Goal: Task Accomplishment & Management: Manage account settings

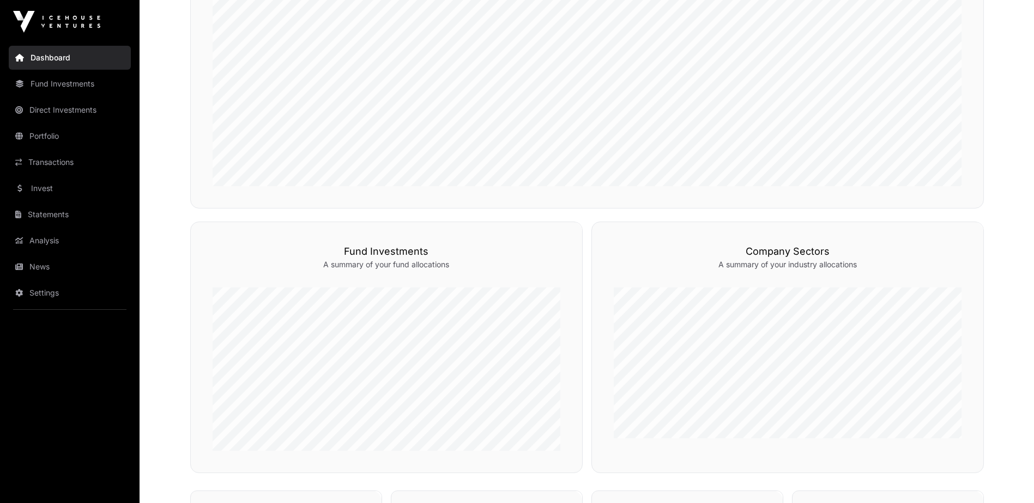
scroll to position [218, 0]
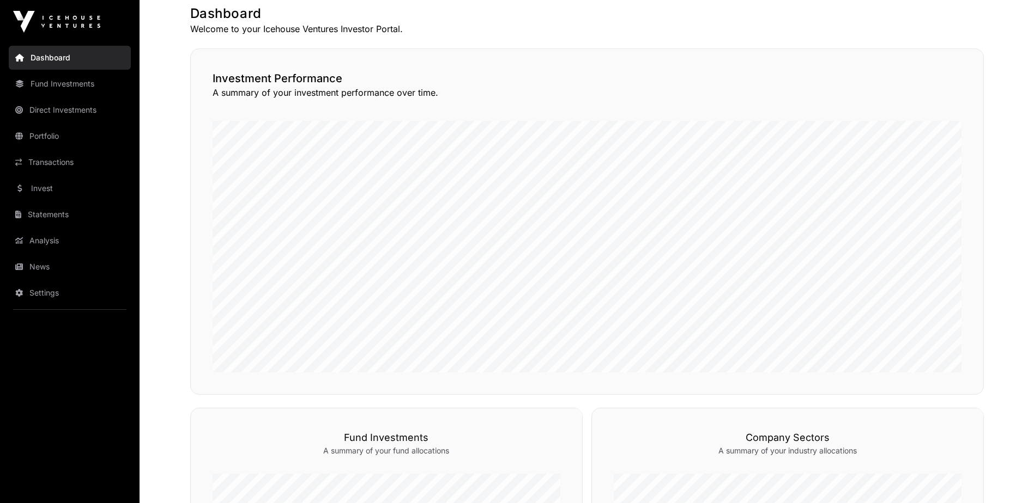
click at [28, 268] on link "News" at bounding box center [70, 267] width 122 height 24
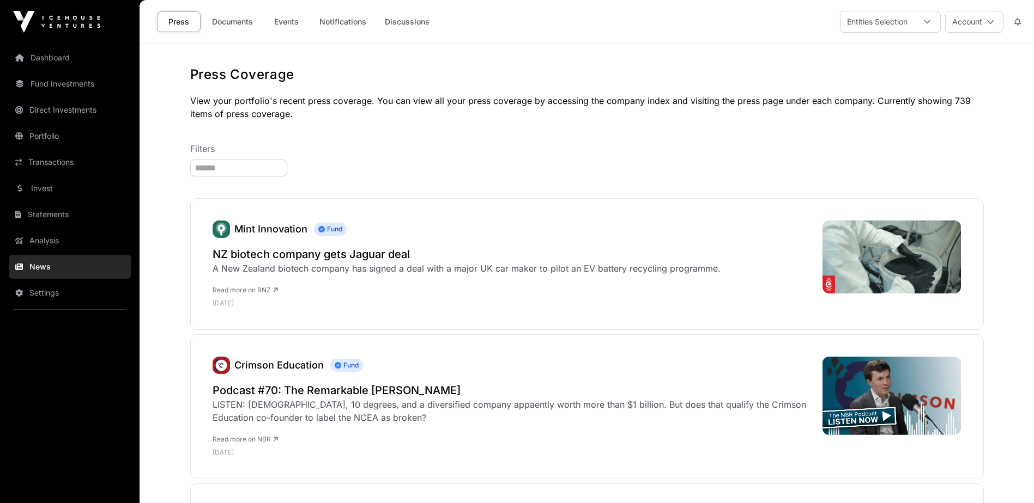
click at [239, 29] on link "Documents" at bounding box center [232, 21] width 55 height 21
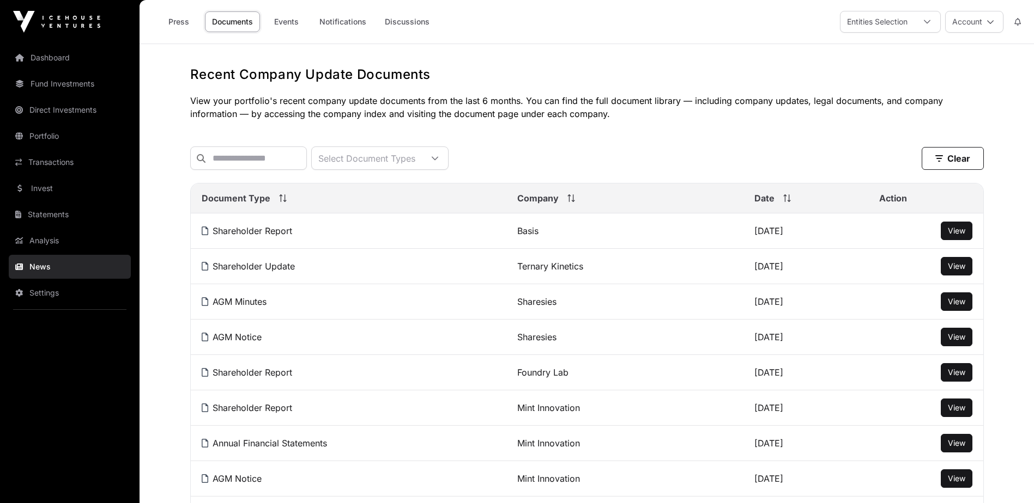
click at [977, 26] on button "Account" at bounding box center [974, 22] width 58 height 22
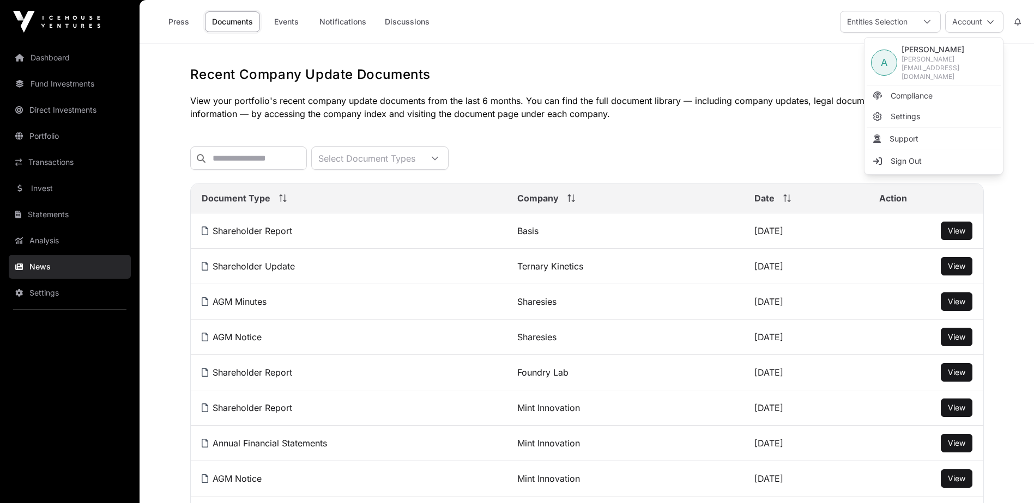
click at [935, 154] on link "Sign Out" at bounding box center [933, 161] width 134 height 20
